Goal: Complete application form

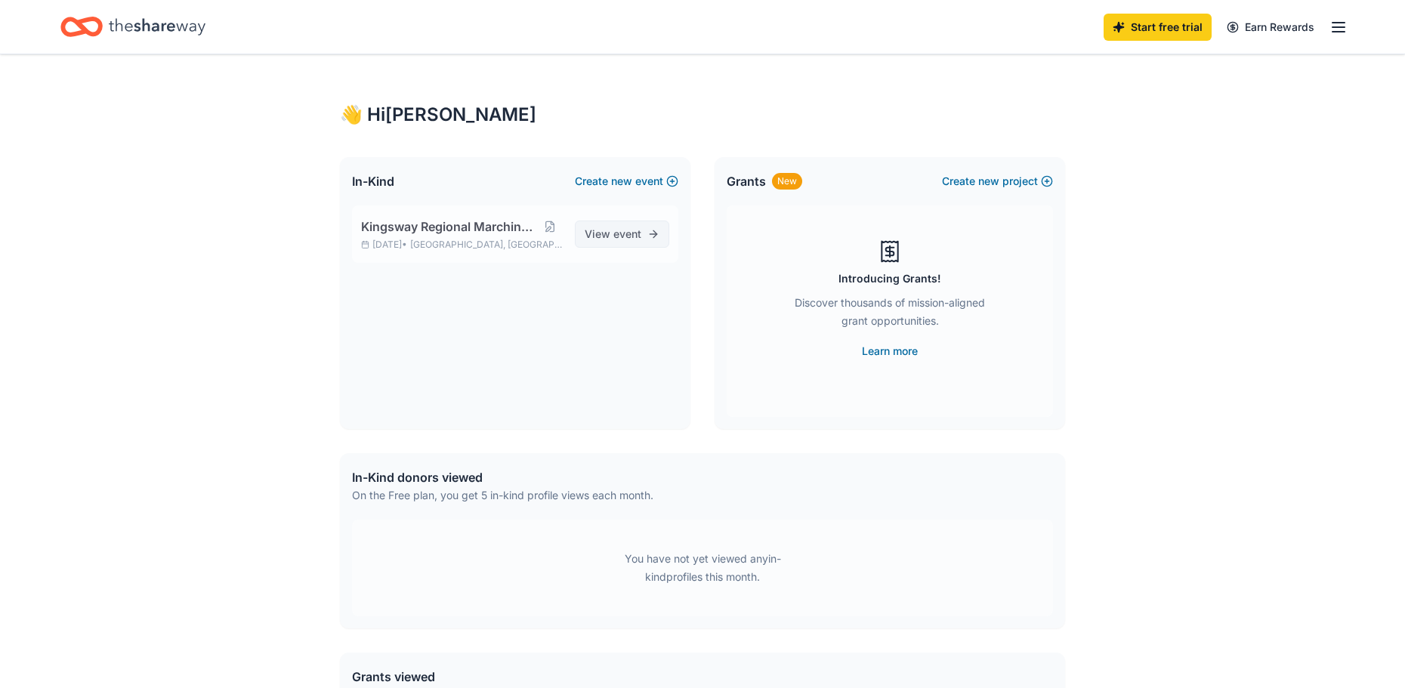
click at [593, 234] on span "View event" at bounding box center [613, 234] width 57 height 18
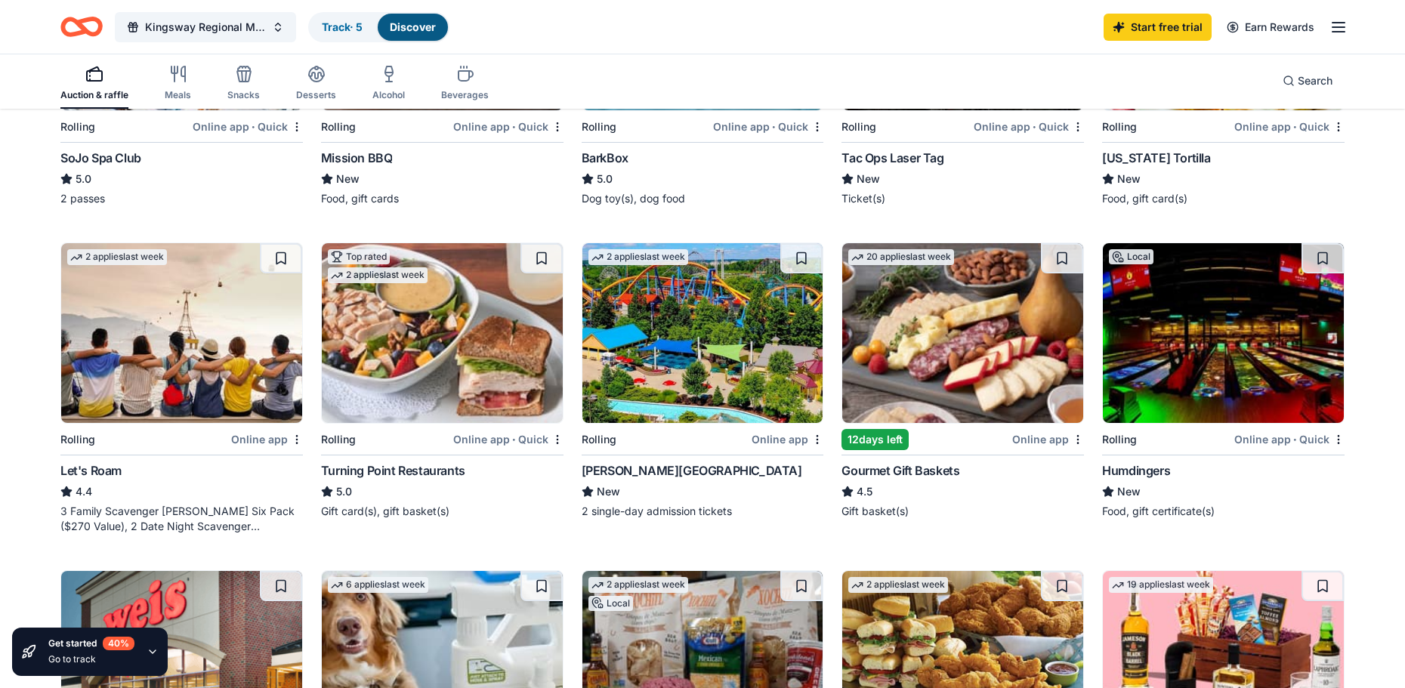
scroll to position [378, 0]
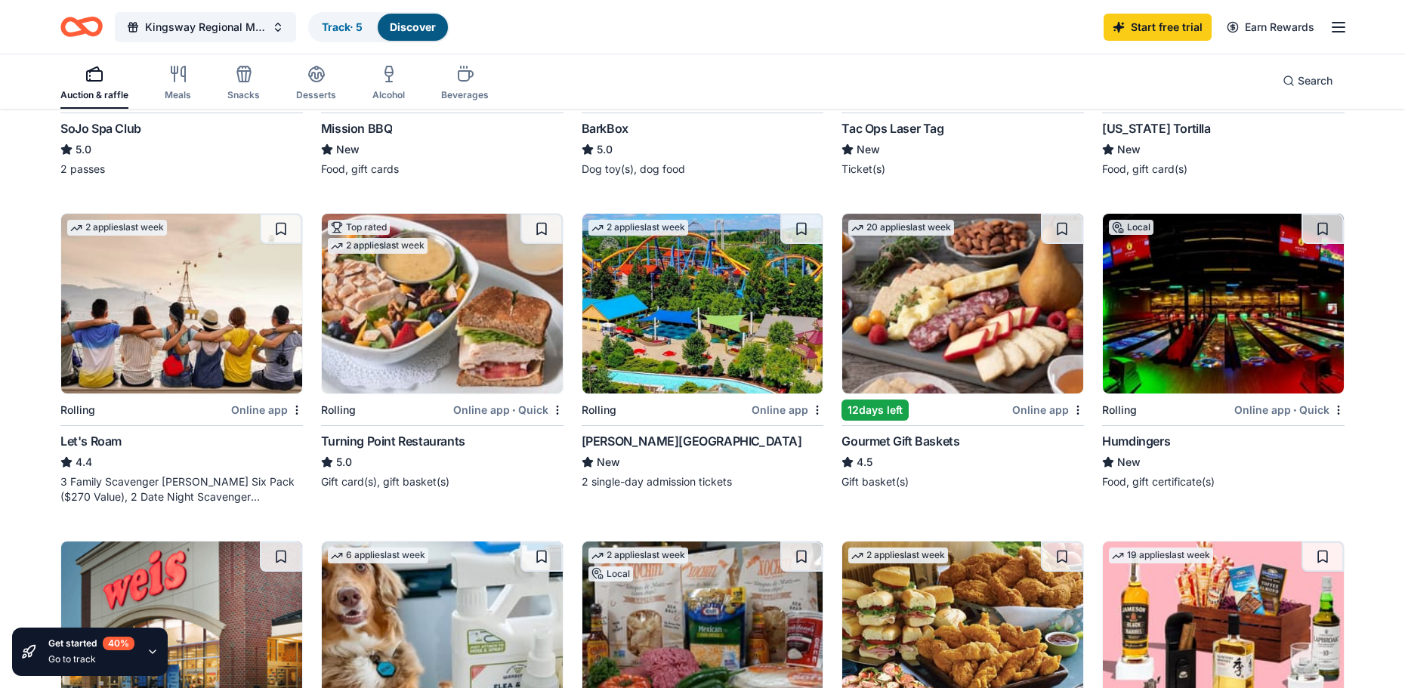
click at [764, 406] on div "Online app" at bounding box center [788, 409] width 72 height 19
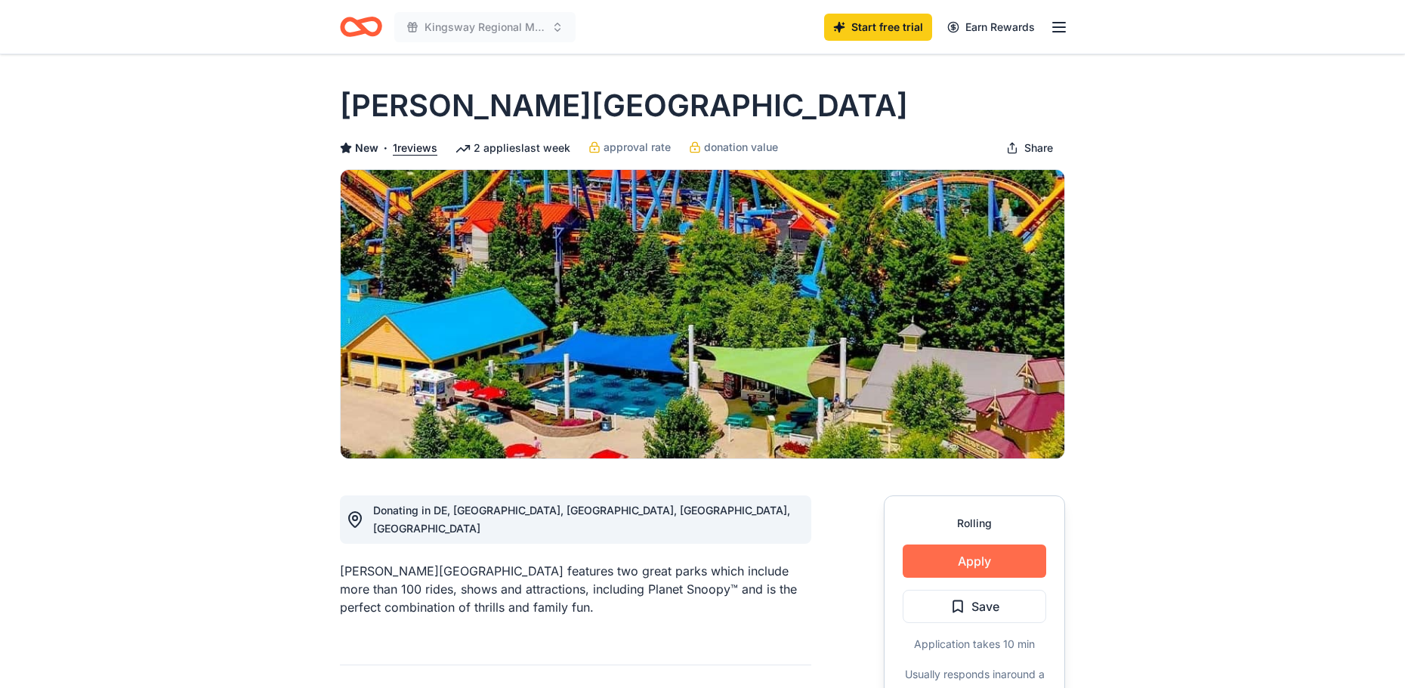
click at [932, 561] on button "Apply" at bounding box center [975, 561] width 144 height 33
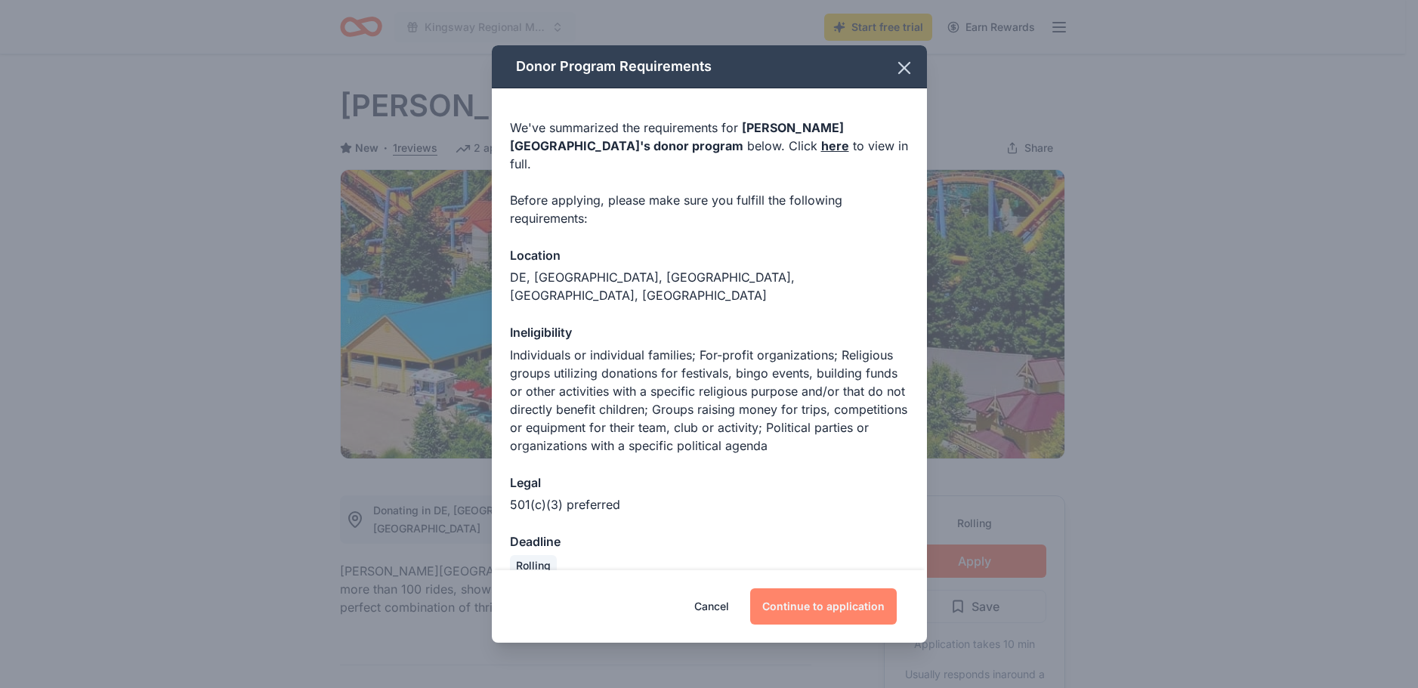
click at [796, 589] on button "Continue to application" at bounding box center [823, 607] width 147 height 36
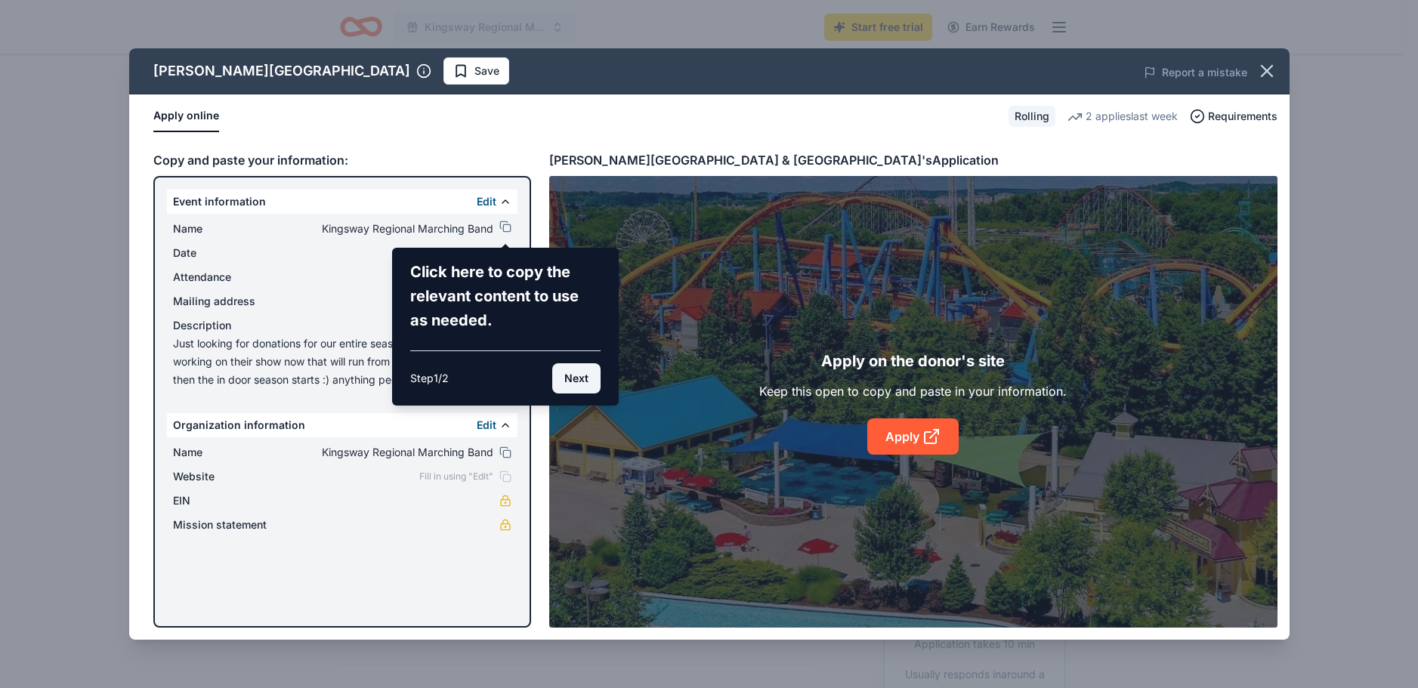
click at [575, 377] on button "Next" at bounding box center [576, 378] width 48 height 30
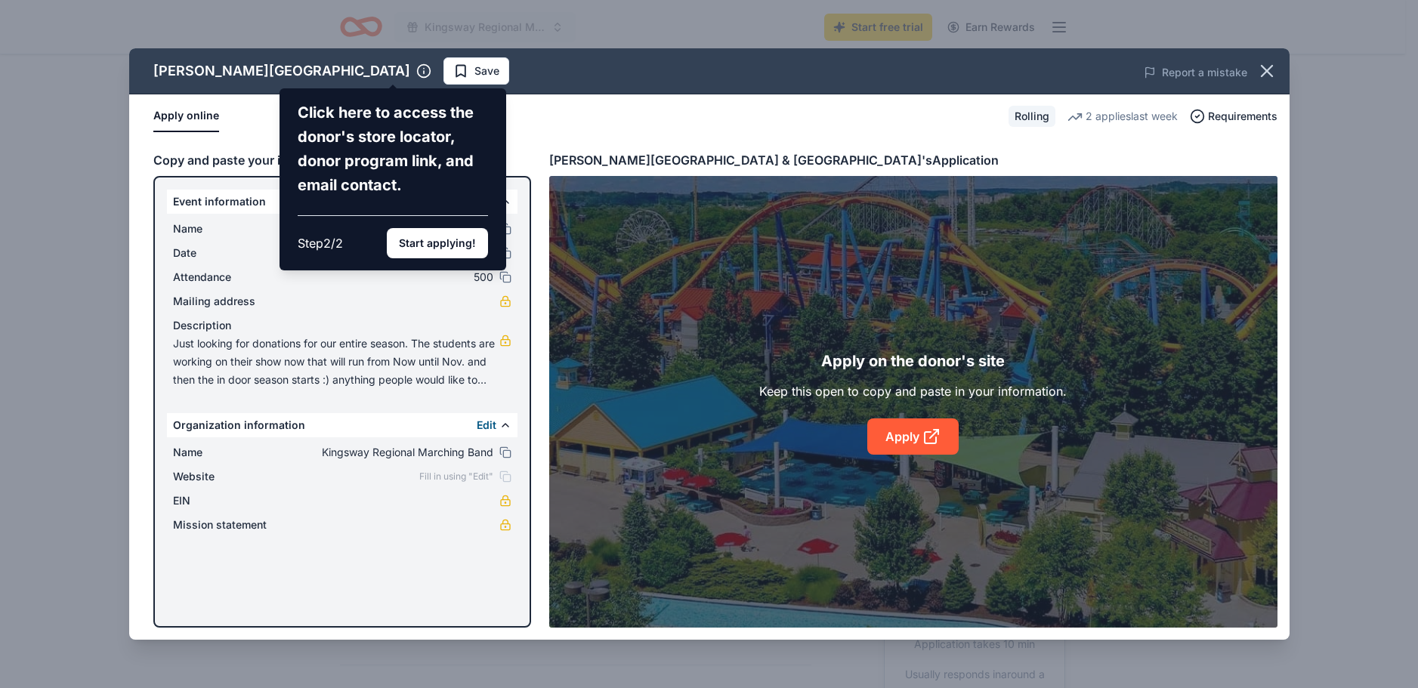
click at [443, 243] on button "Start applying!" at bounding box center [437, 243] width 101 height 30
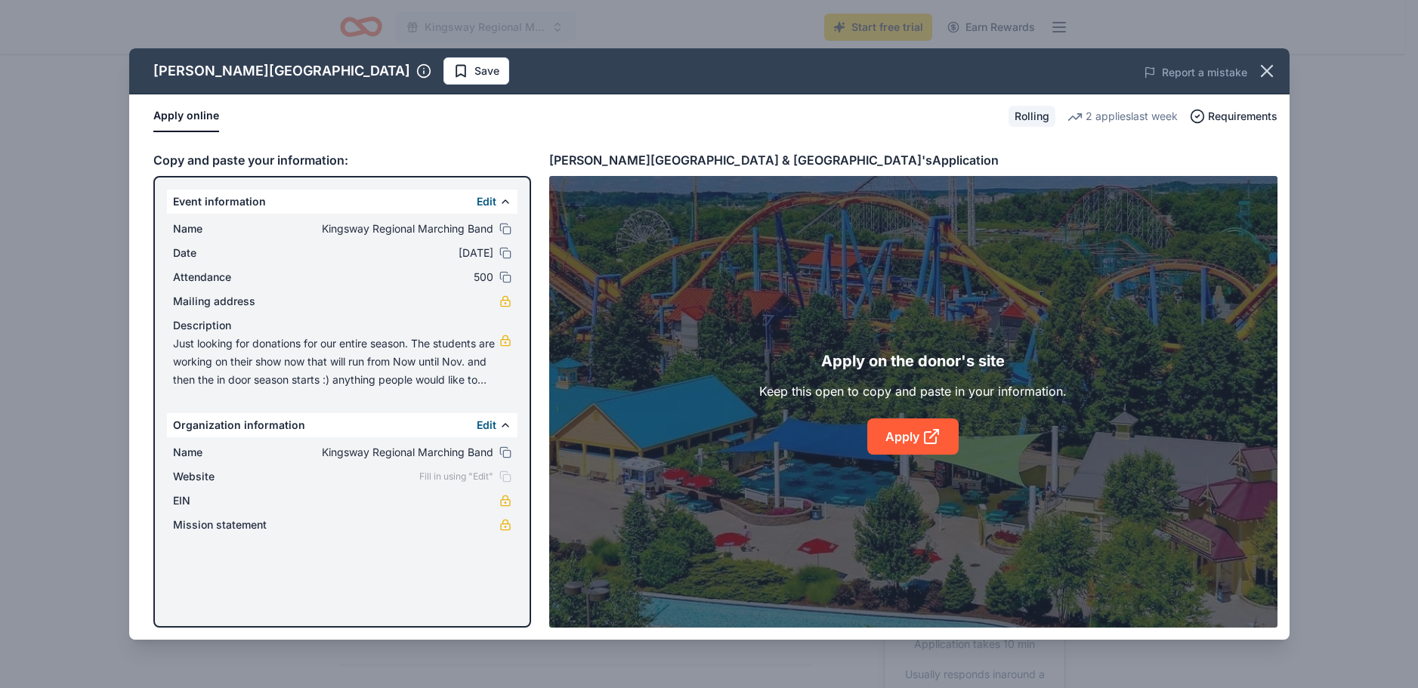
drag, startPoint x: 259, startPoint y: 502, endPoint x: 341, endPoint y: 497, distance: 81.8
click at [261, 502] on span "EIN" at bounding box center [223, 501] width 101 height 18
click at [495, 206] on button "Edit" at bounding box center [487, 202] width 20 height 18
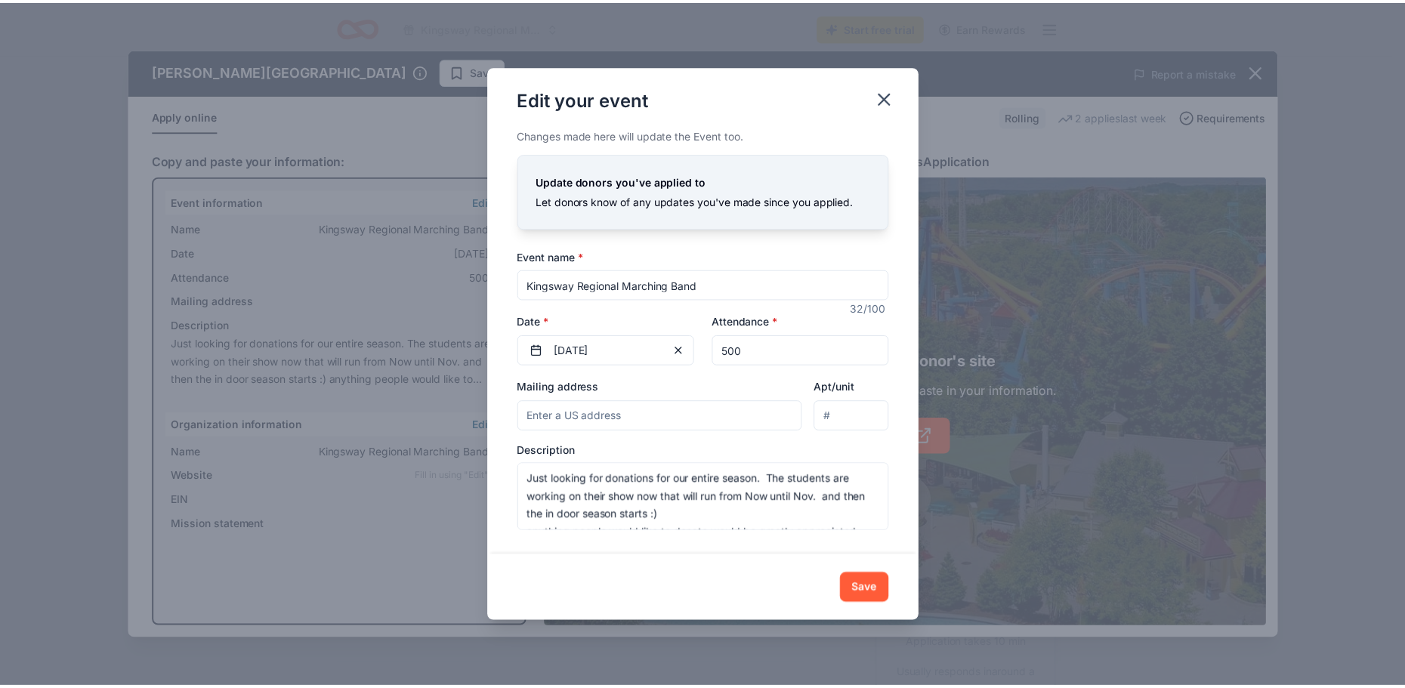
scroll to position [18, 0]
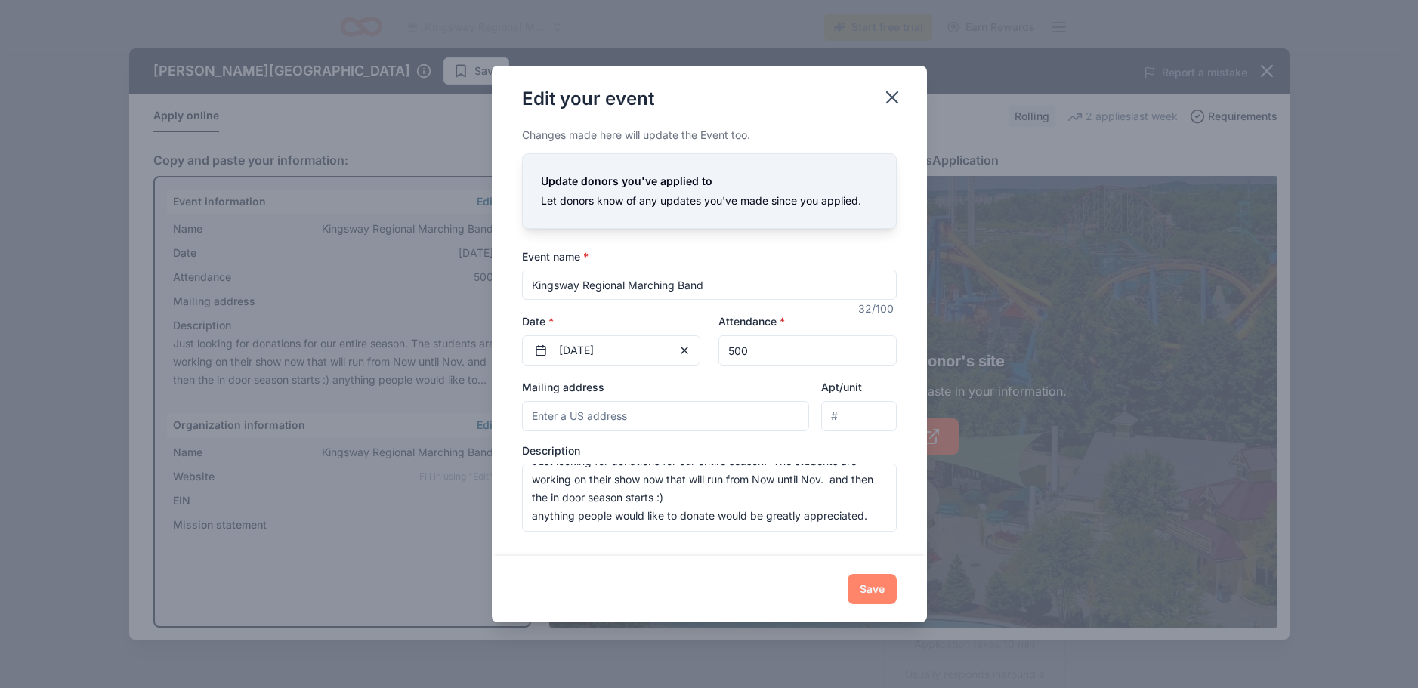
click at [863, 588] on button "Save" at bounding box center [872, 589] width 49 height 30
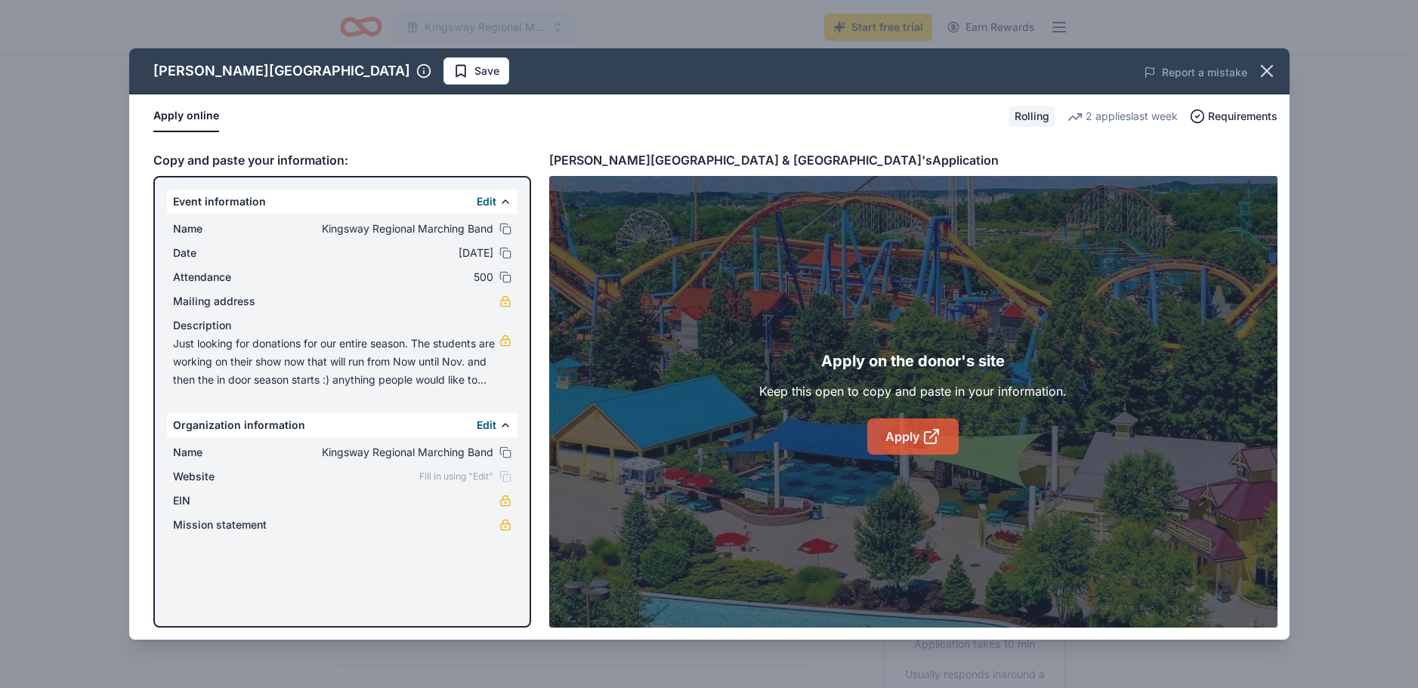
click at [909, 443] on link "Apply" at bounding box center [912, 437] width 91 height 36
click at [1276, 76] on icon "button" at bounding box center [1267, 70] width 21 height 21
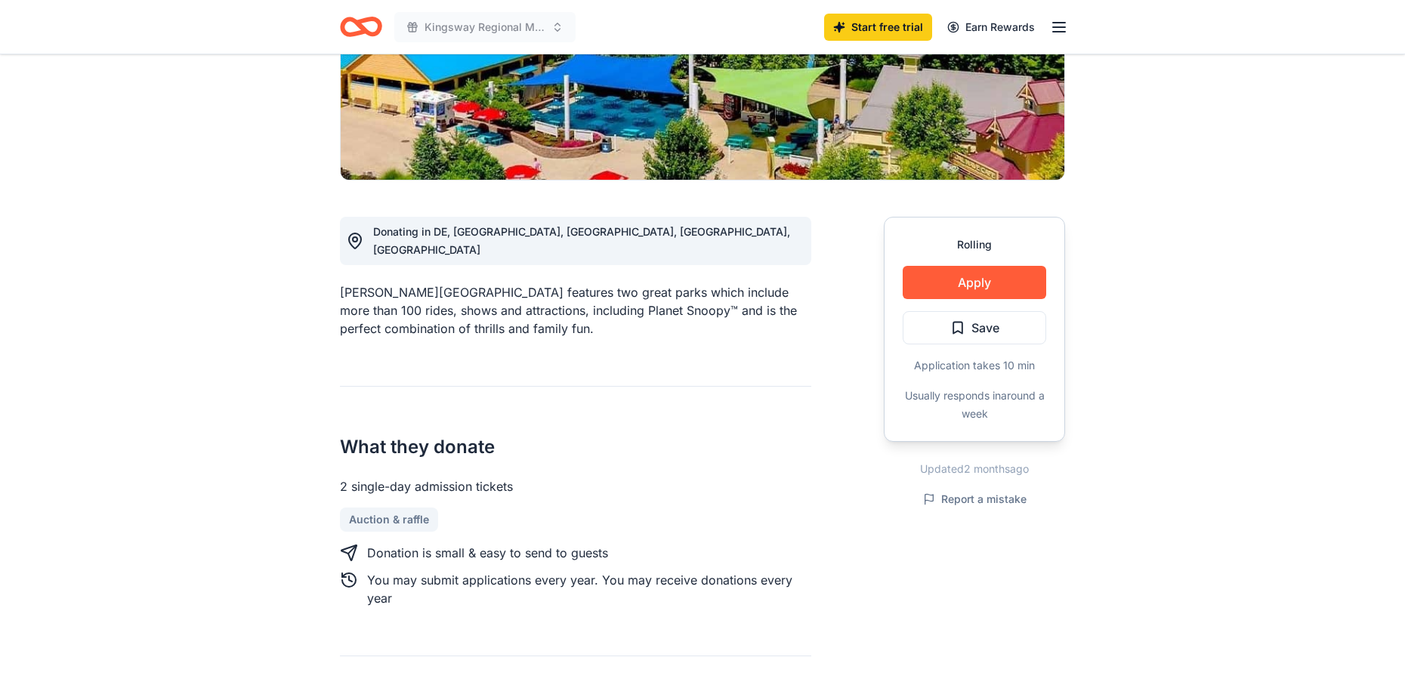
scroll to position [227, 0]
